Goal: Information Seeking & Learning: Learn about a topic

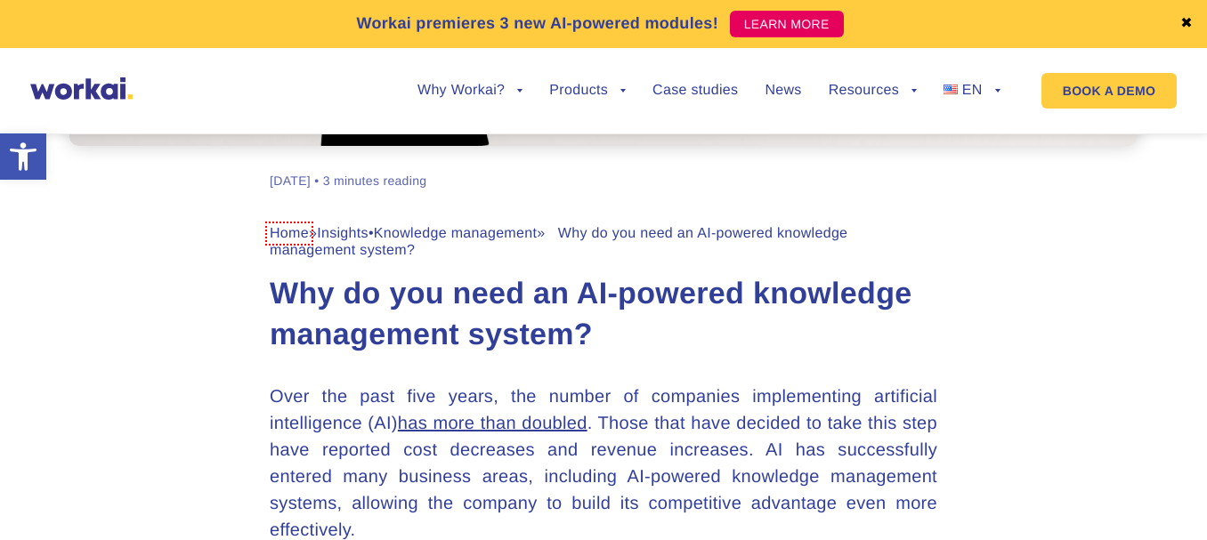
scroll to position [623, 0]
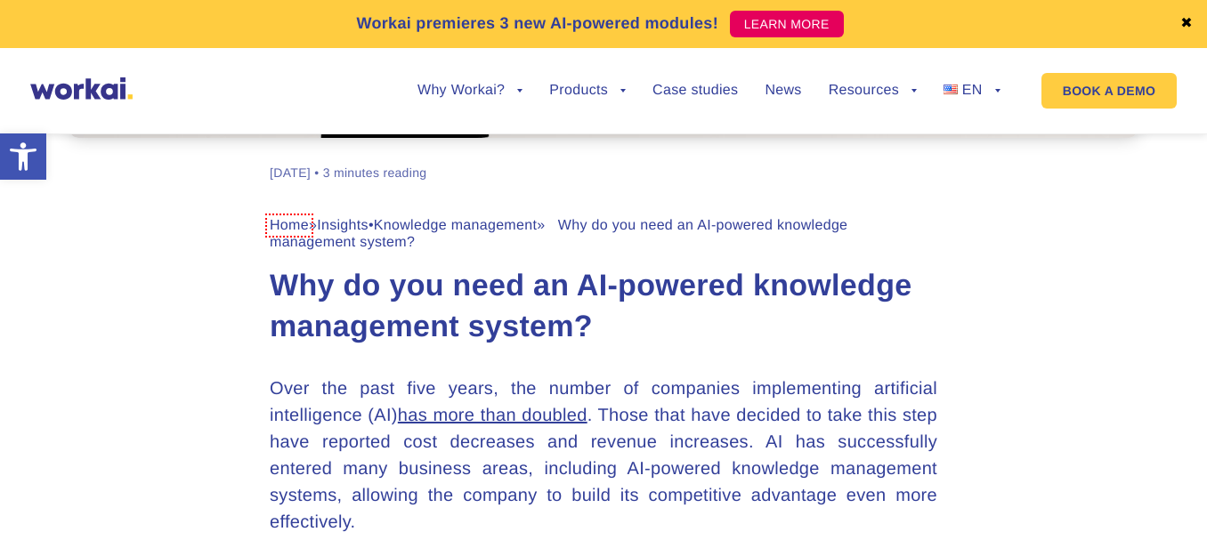
drag, startPoint x: 276, startPoint y: 281, endPoint x: 605, endPoint y: 321, distance: 331.0
click at [605, 321] on h1 "Why do you need an AI-powered knowledge management system?" at bounding box center [604, 307] width 668 height 82
copy h1 "Why do you need an AI-powered knowledge management system?"
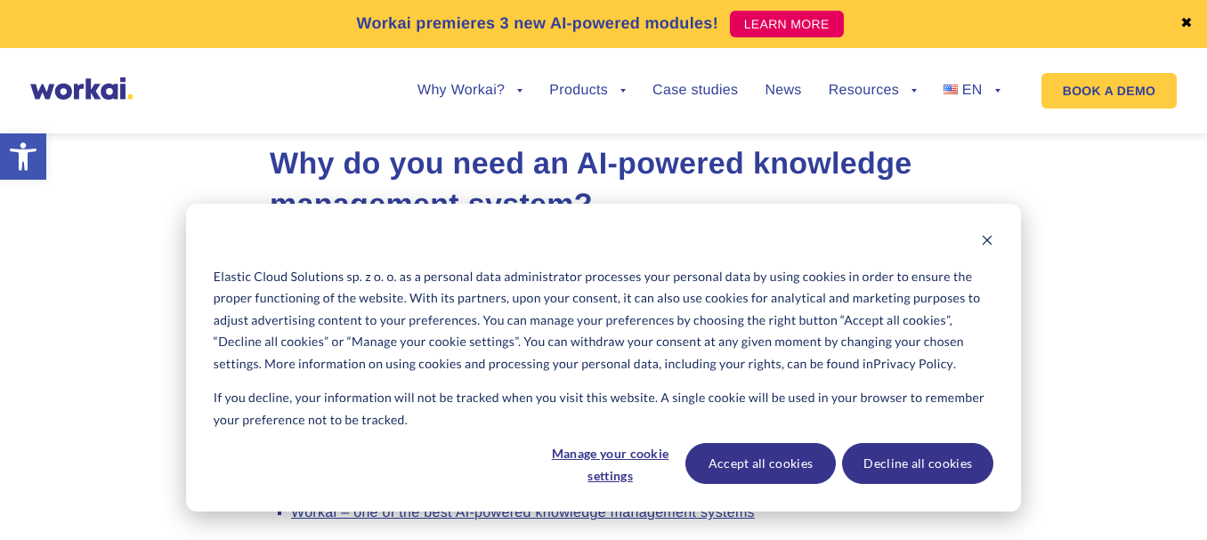
scroll to position [801, 0]
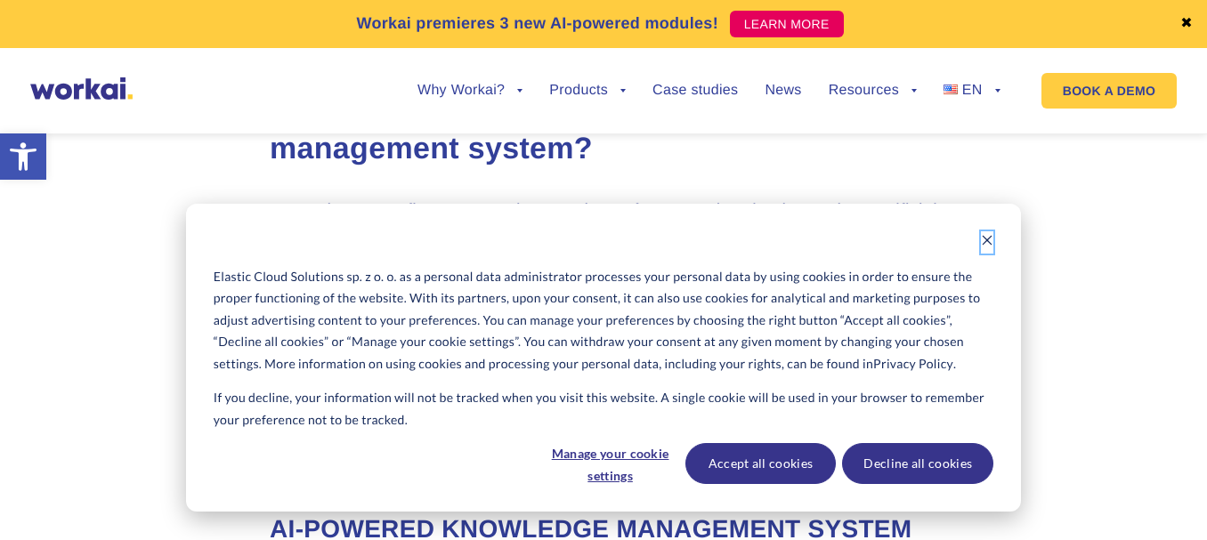
click at [987, 247] on icon "Dismiss cookie banner" at bounding box center [987, 240] width 12 height 12
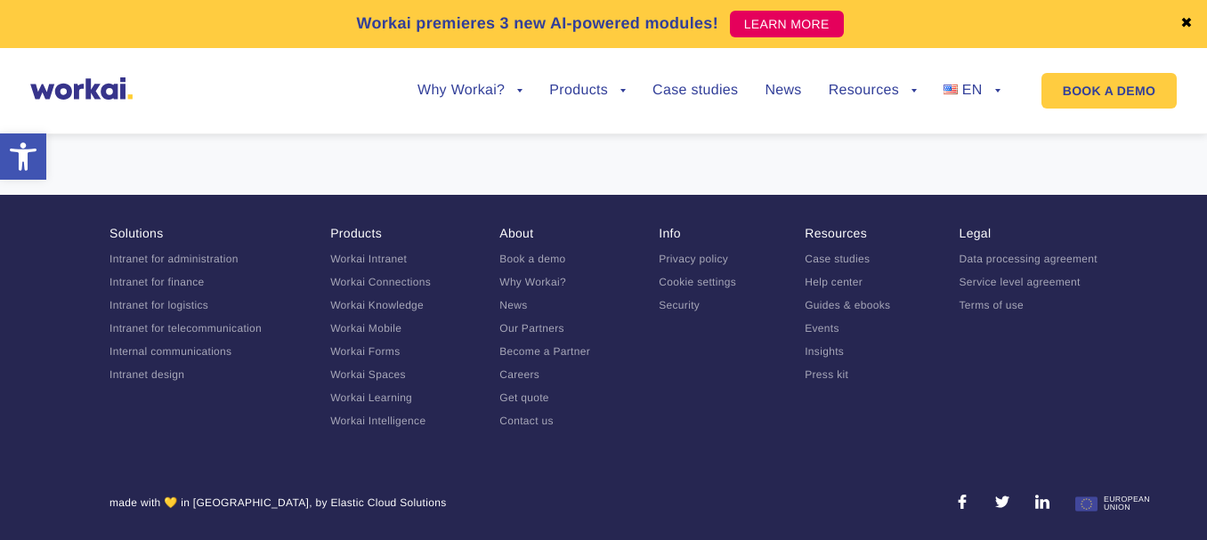
scroll to position [3456, 0]
